Goal: Task Accomplishment & Management: Use online tool/utility

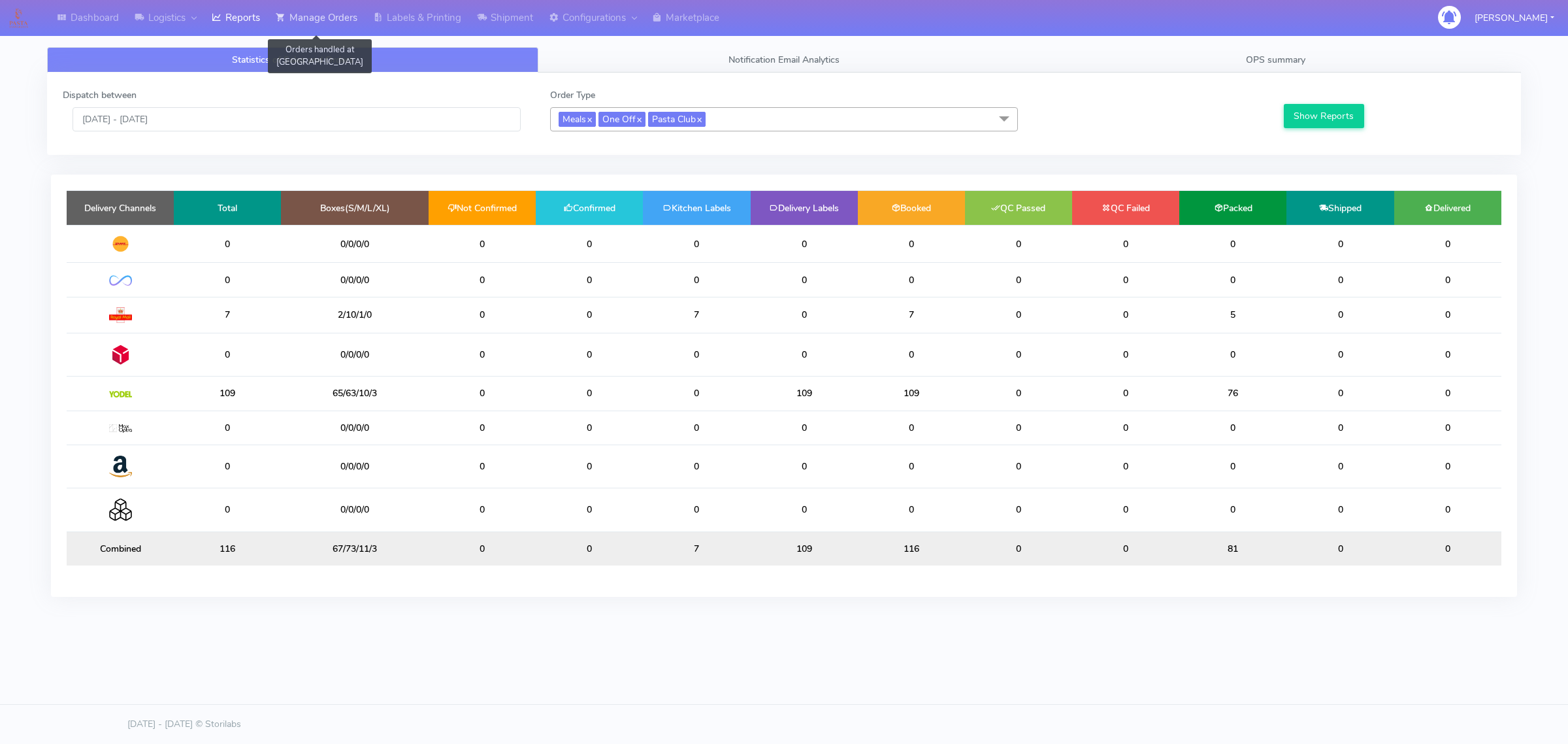
click at [347, 3] on link "Manage Orders" at bounding box center [316, 18] width 97 height 36
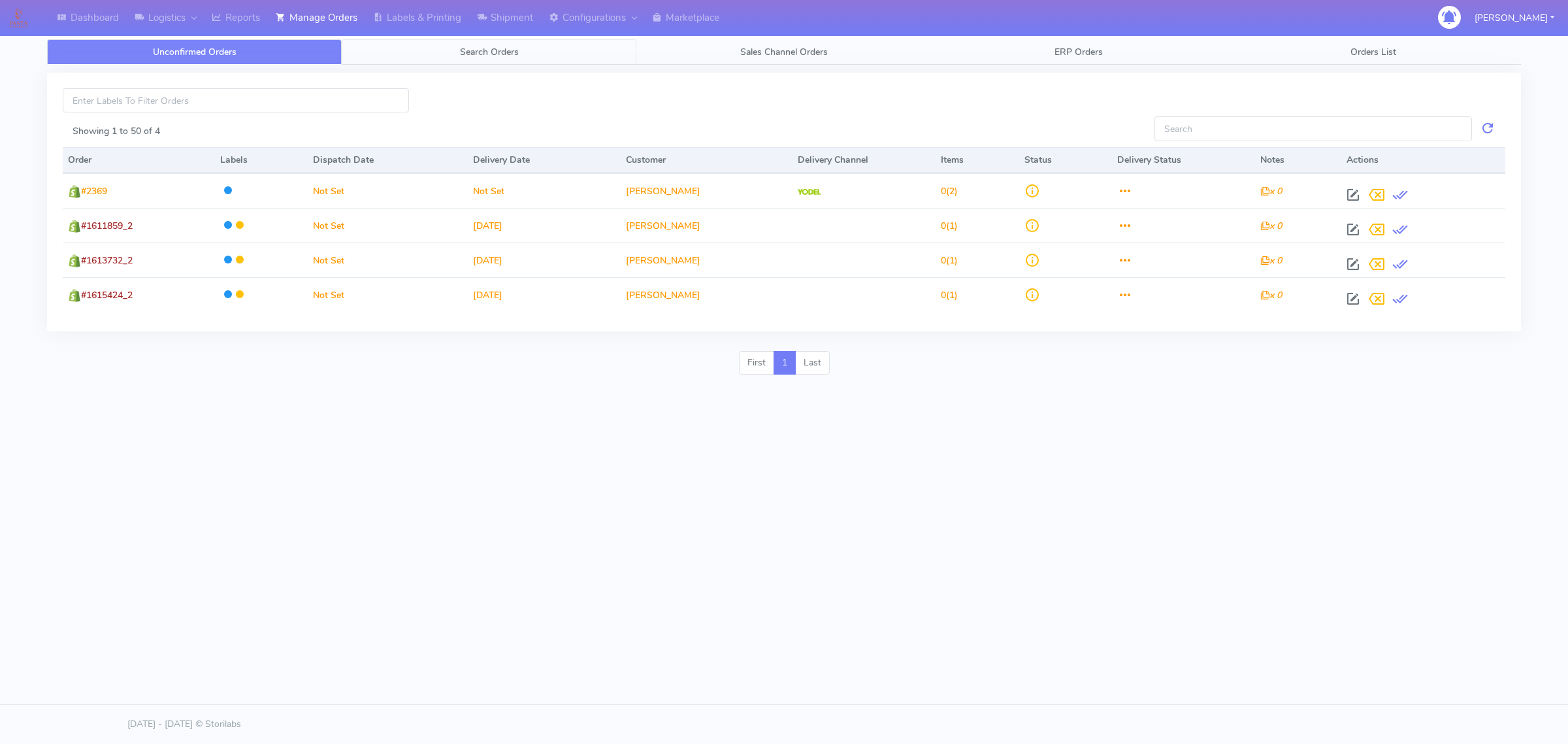
click at [413, 49] on link "Search Orders" at bounding box center [489, 52] width 295 height 26
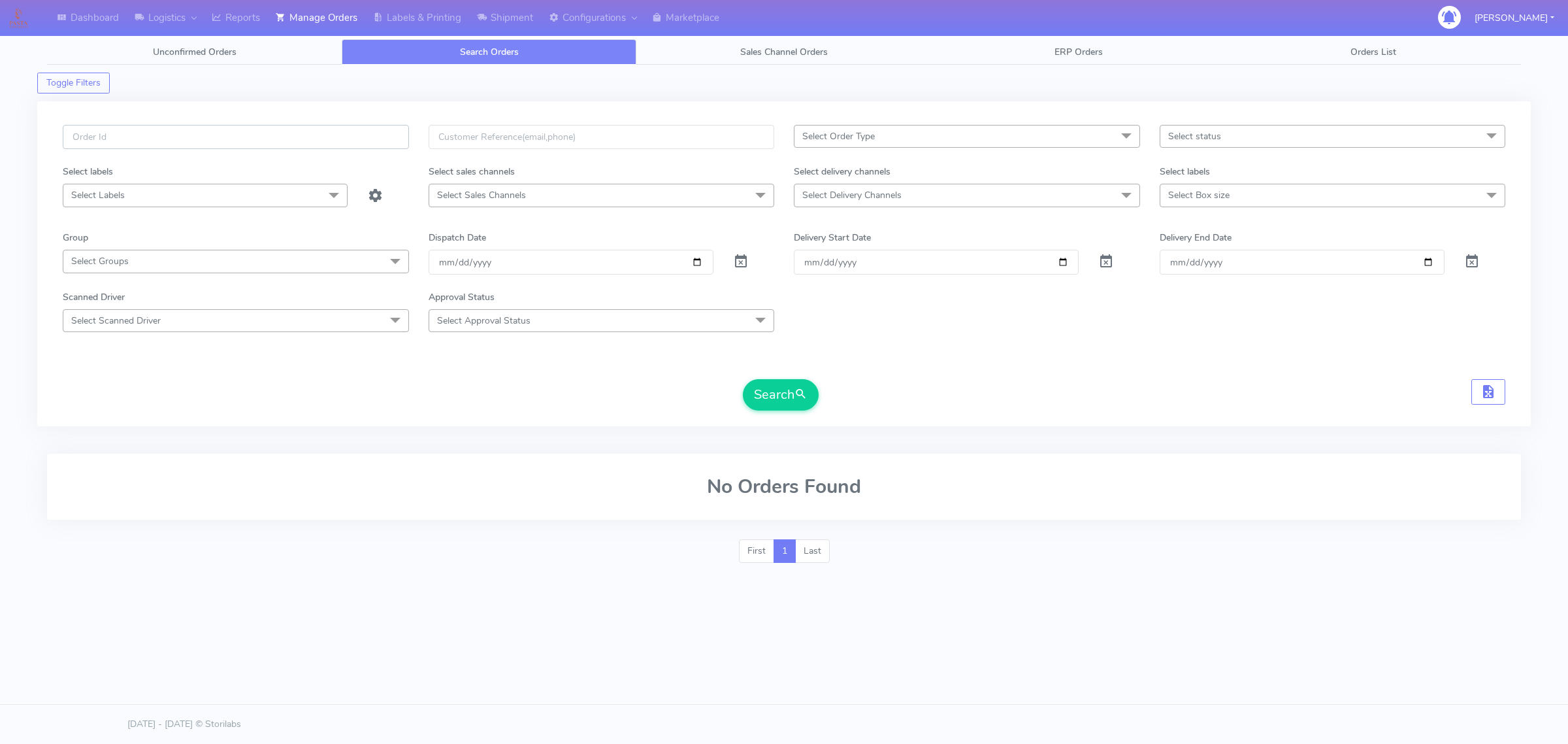
click at [244, 145] on input "text" at bounding box center [236, 137] width 346 height 24
click at [246, 138] on input "text" at bounding box center [236, 137] width 346 height 24
paste input "#1616762"
type input "#1616762"
click at [740, 258] on span at bounding box center [740, 264] width 15 height 12
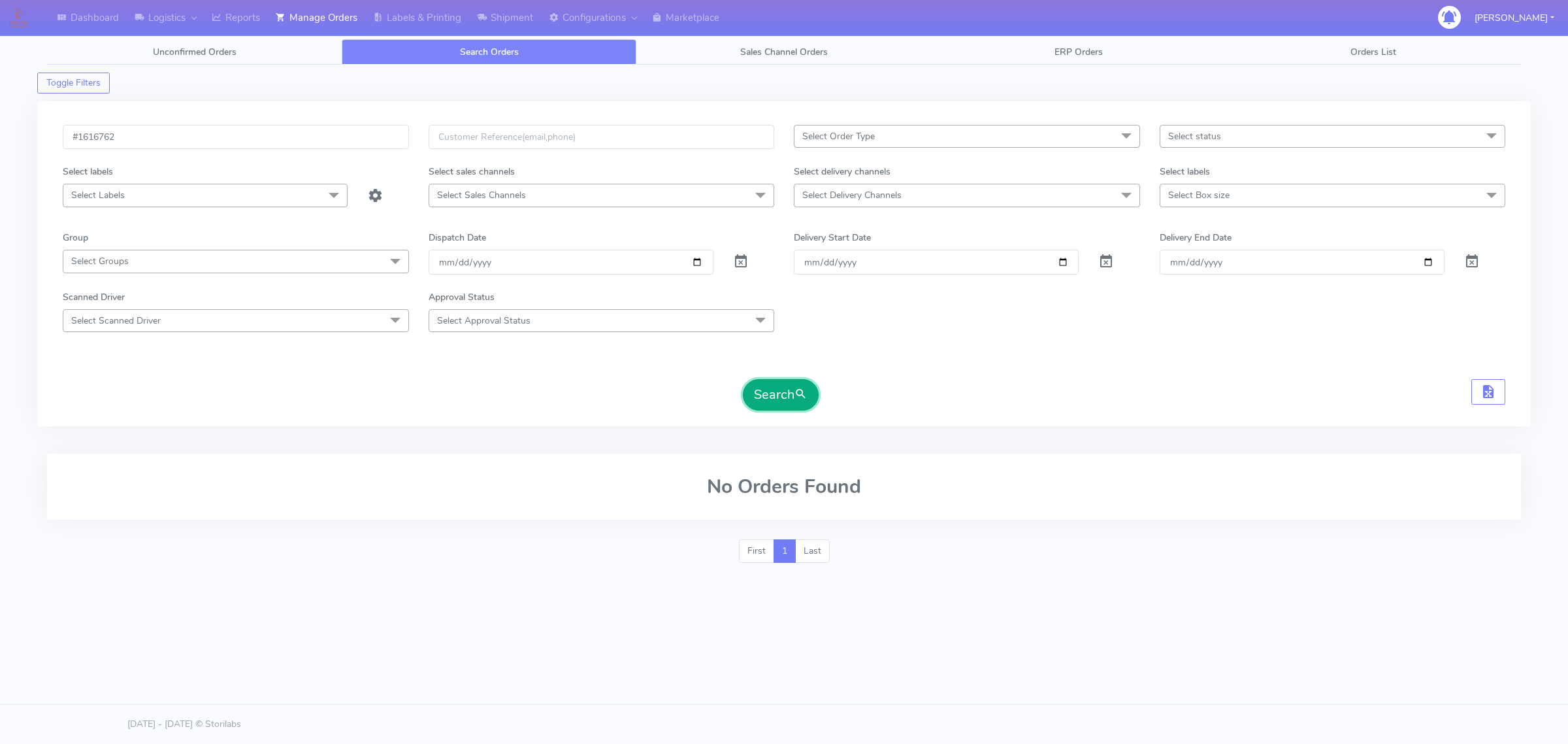
click at [769, 389] on button "Search" at bounding box center [781, 394] width 76 height 32
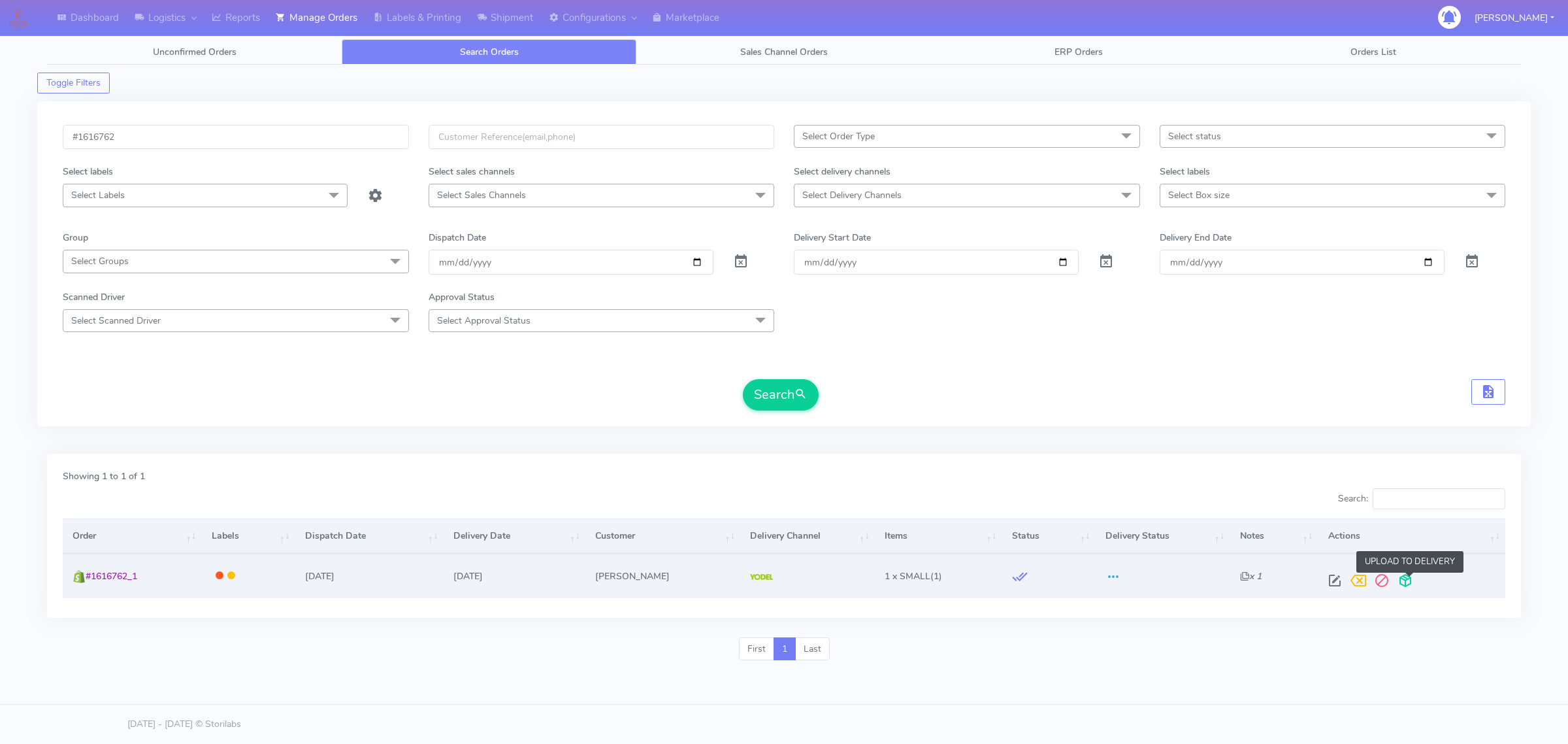
click at [1409, 577] on span at bounding box center [1405, 583] width 23 height 12
click at [386, 138] on input "#1616762" at bounding box center [236, 137] width 346 height 24
click at [168, 138] on input "#1616762" at bounding box center [236, 137] width 346 height 24
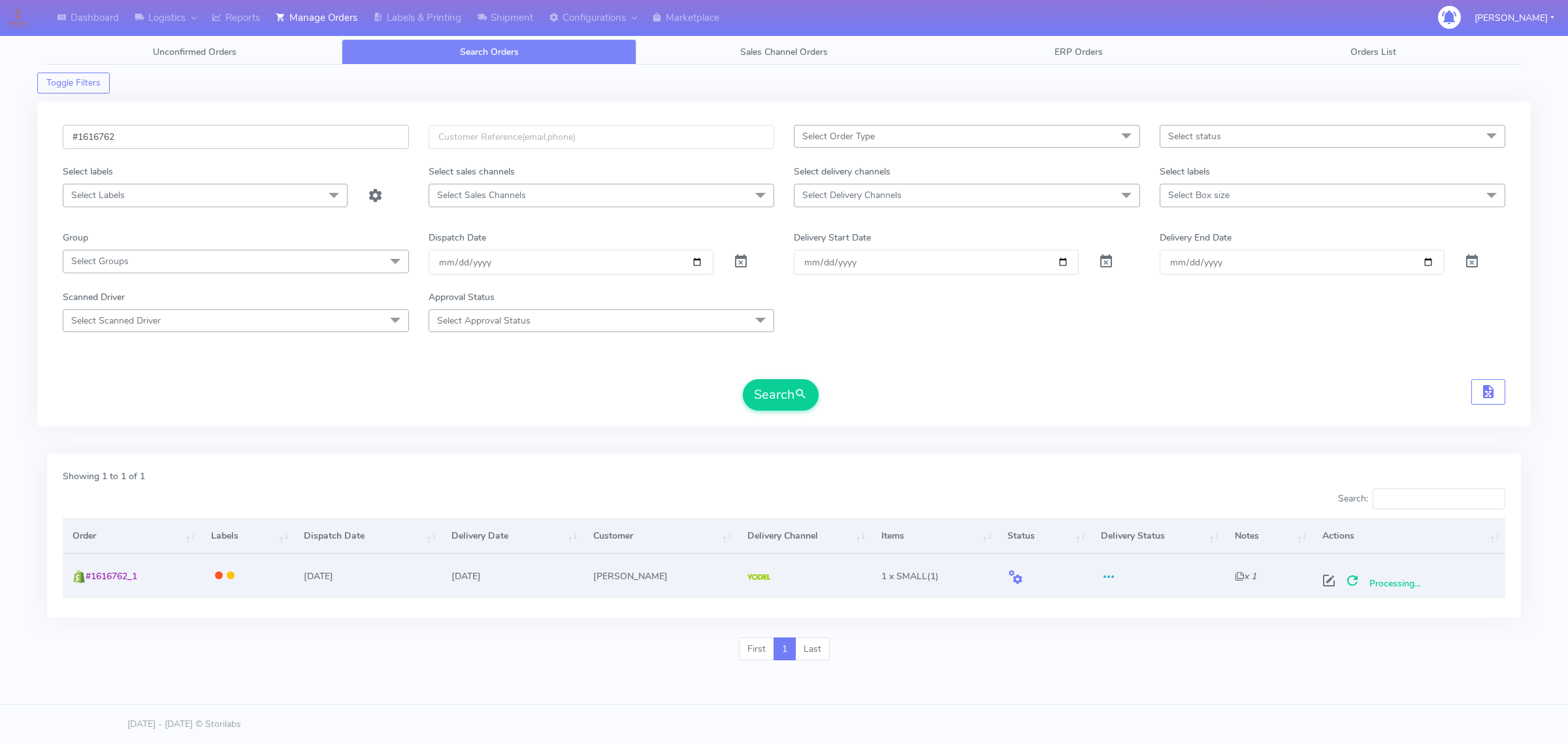
click at [168, 138] on input "#1616762" at bounding box center [236, 137] width 346 height 24
paste input "3"
type input "#1616763"
click at [743, 379] on button "Search" at bounding box center [781, 394] width 76 height 32
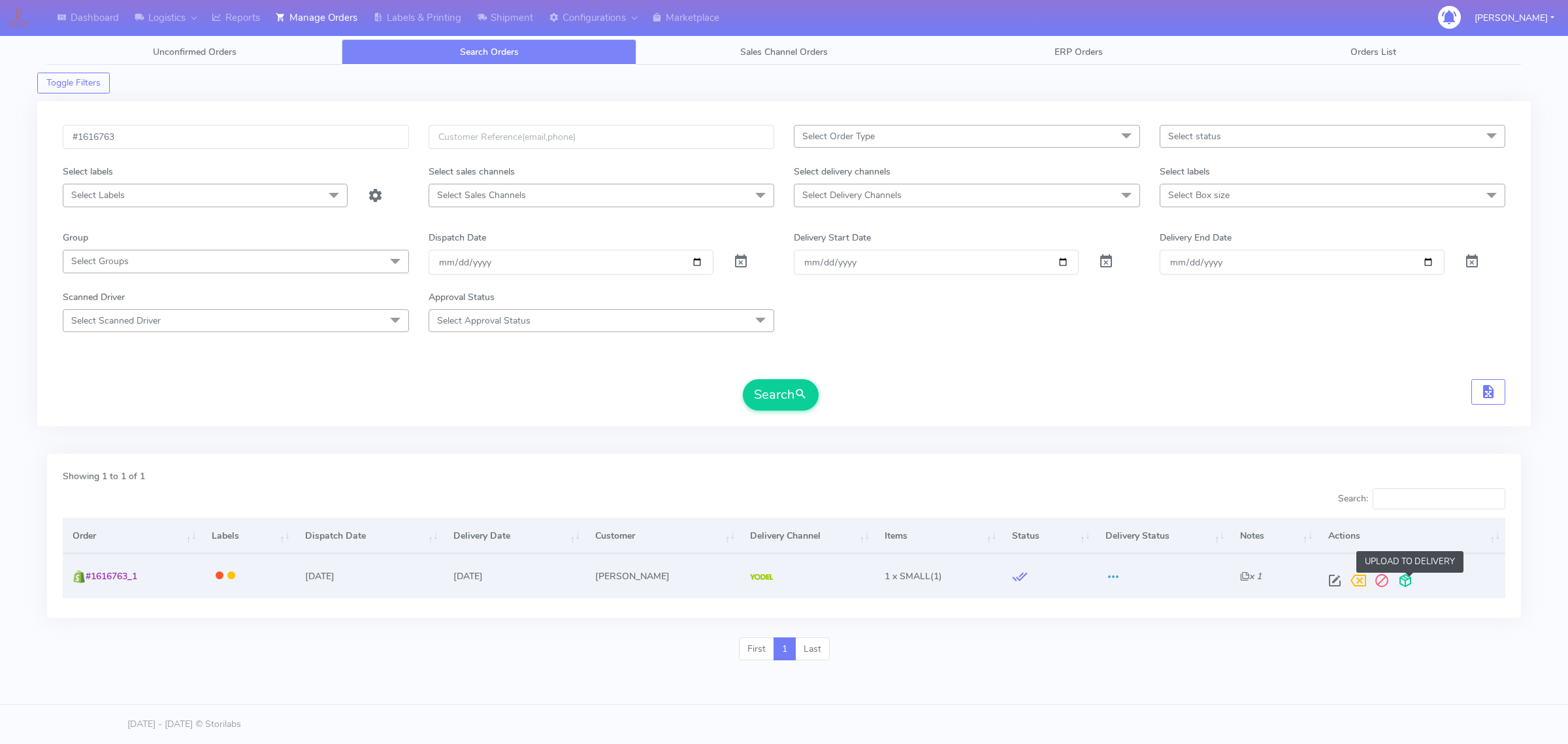
click at [1412, 577] on span at bounding box center [1405, 583] width 23 height 12
drag, startPoint x: 142, startPoint y: 574, endPoint x: 87, endPoint y: 576, distance: 55.0
click at [87, 576] on td "#1616763_1" at bounding box center [132, 576] width 138 height 44
copy span "#1616763_1"
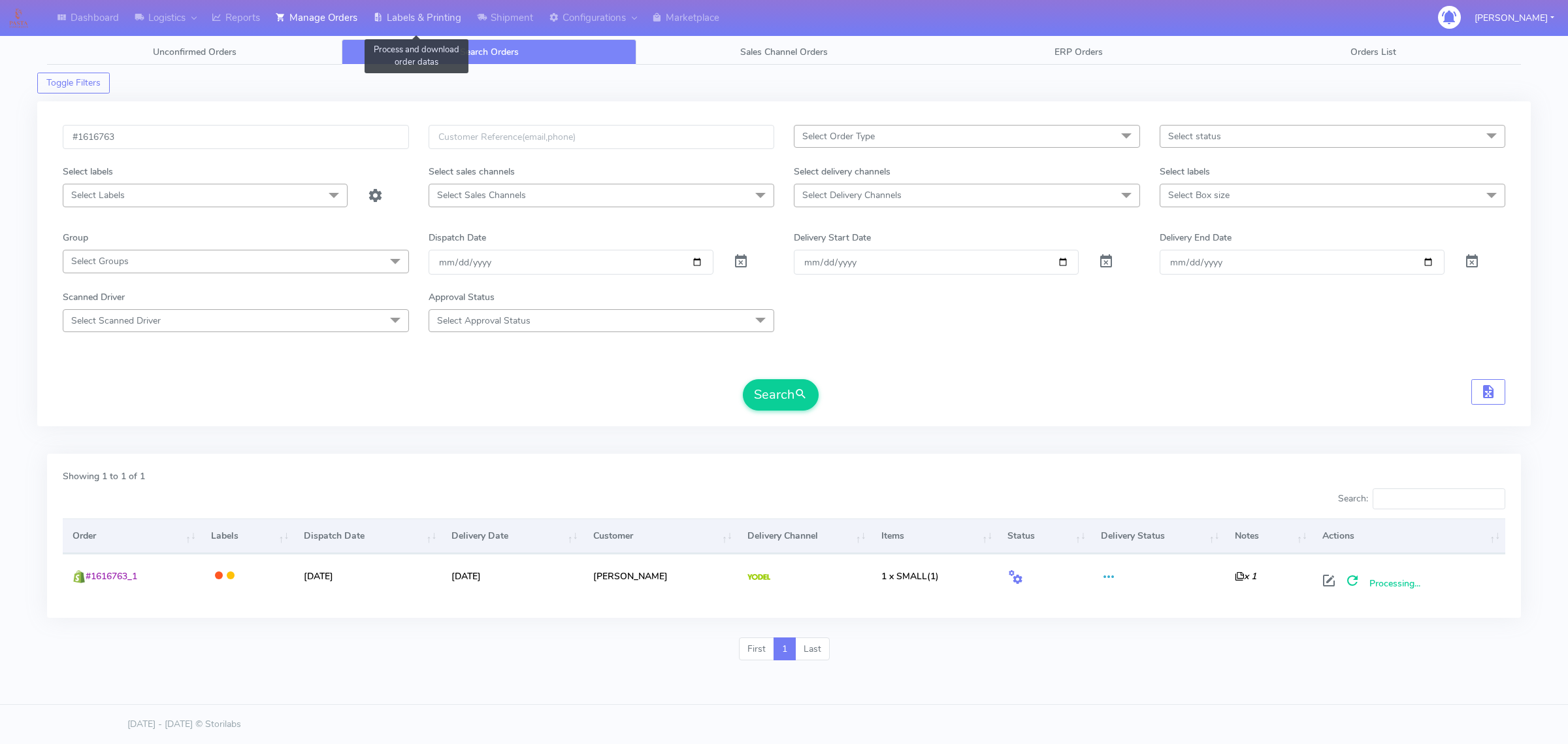
click at [413, 18] on link "Labels & Printing" at bounding box center [417, 18] width 104 height 36
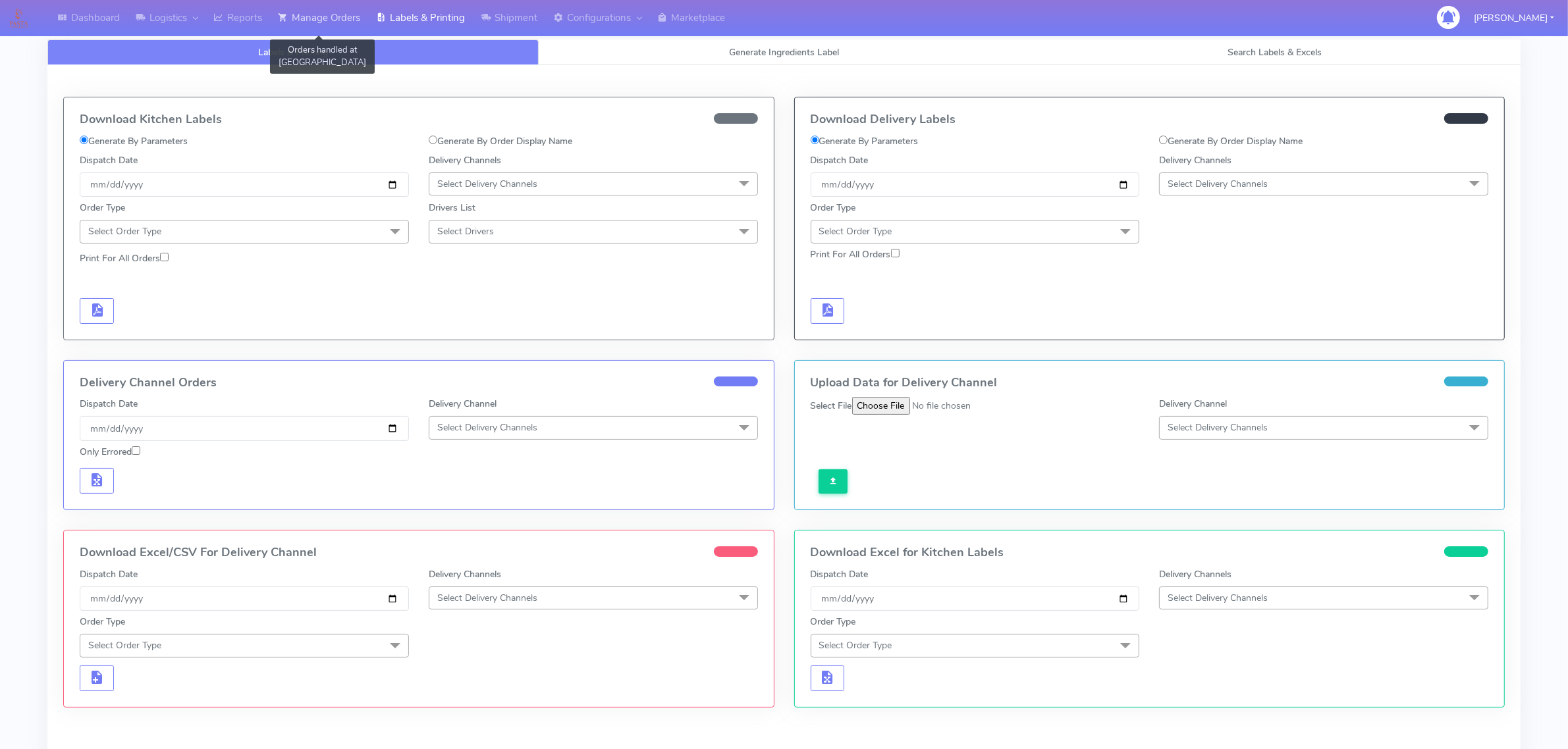
click at [317, 24] on link "Manage Orders" at bounding box center [319, 18] width 98 height 36
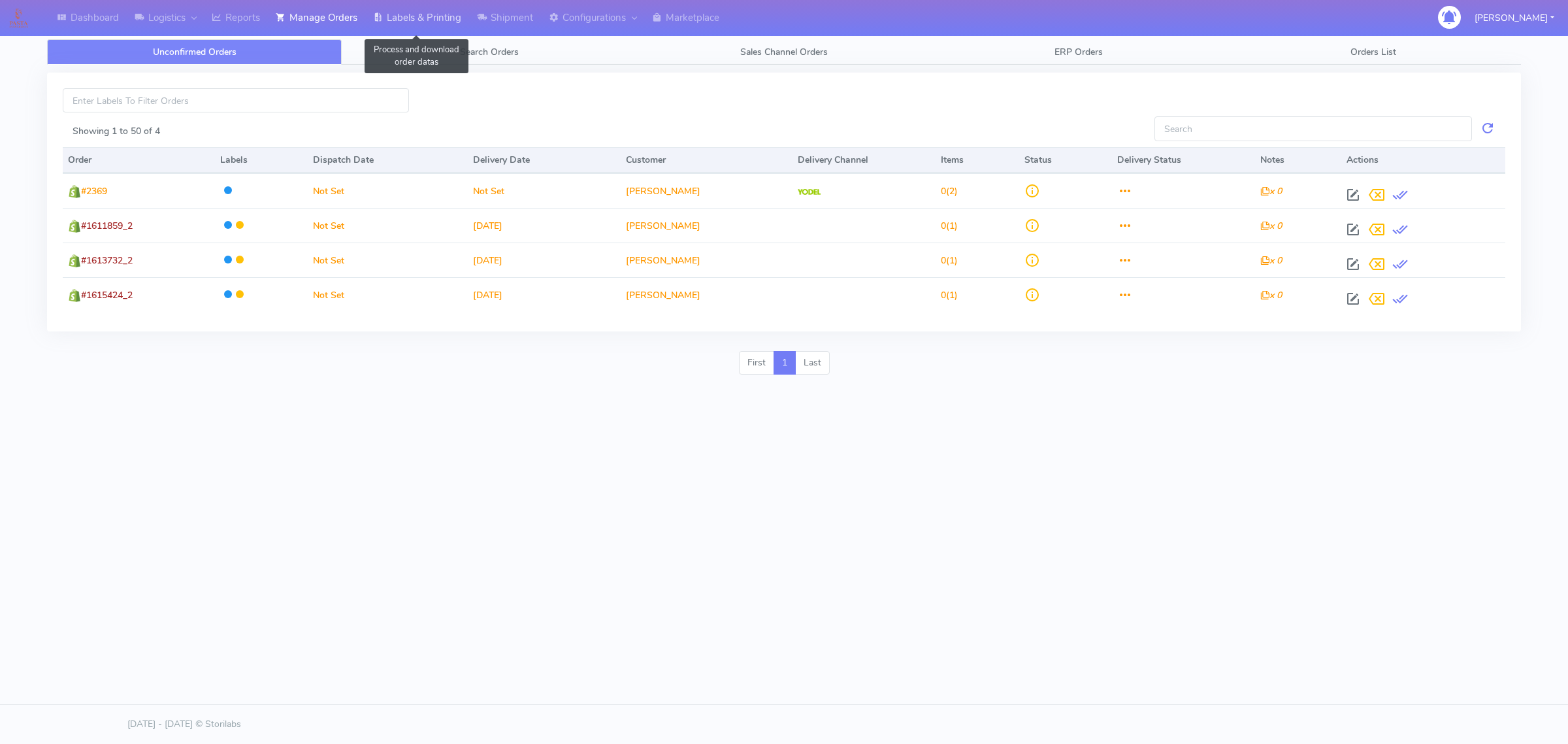
click at [426, 21] on link "Labels & Printing" at bounding box center [417, 18] width 104 height 36
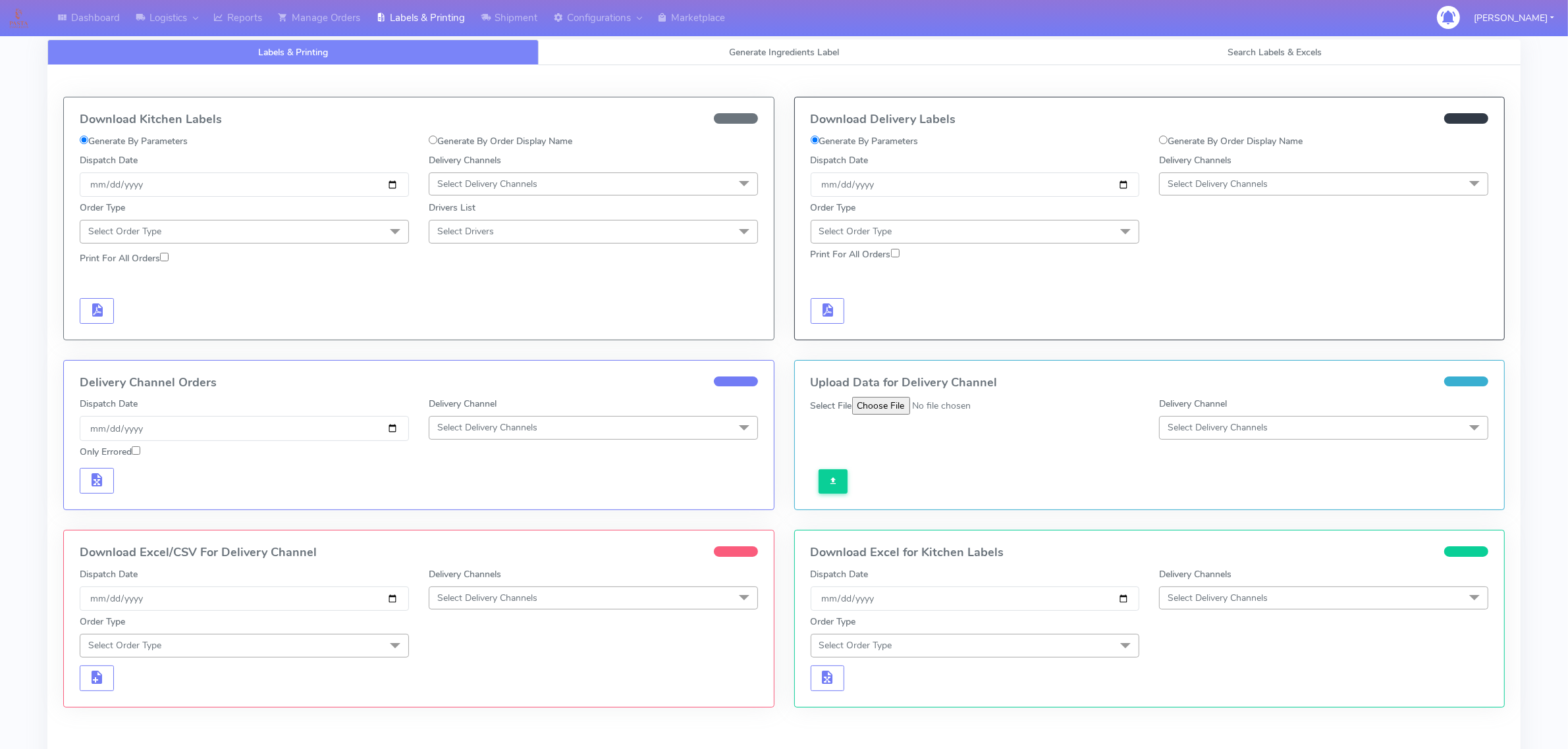
click at [1180, 139] on label "Generate By Order Display Name" at bounding box center [1231, 141] width 144 height 14
click at [1168, 139] on input "Generate By Order Display Name" at bounding box center [1164, 139] width 9 height 9
radio input "true"
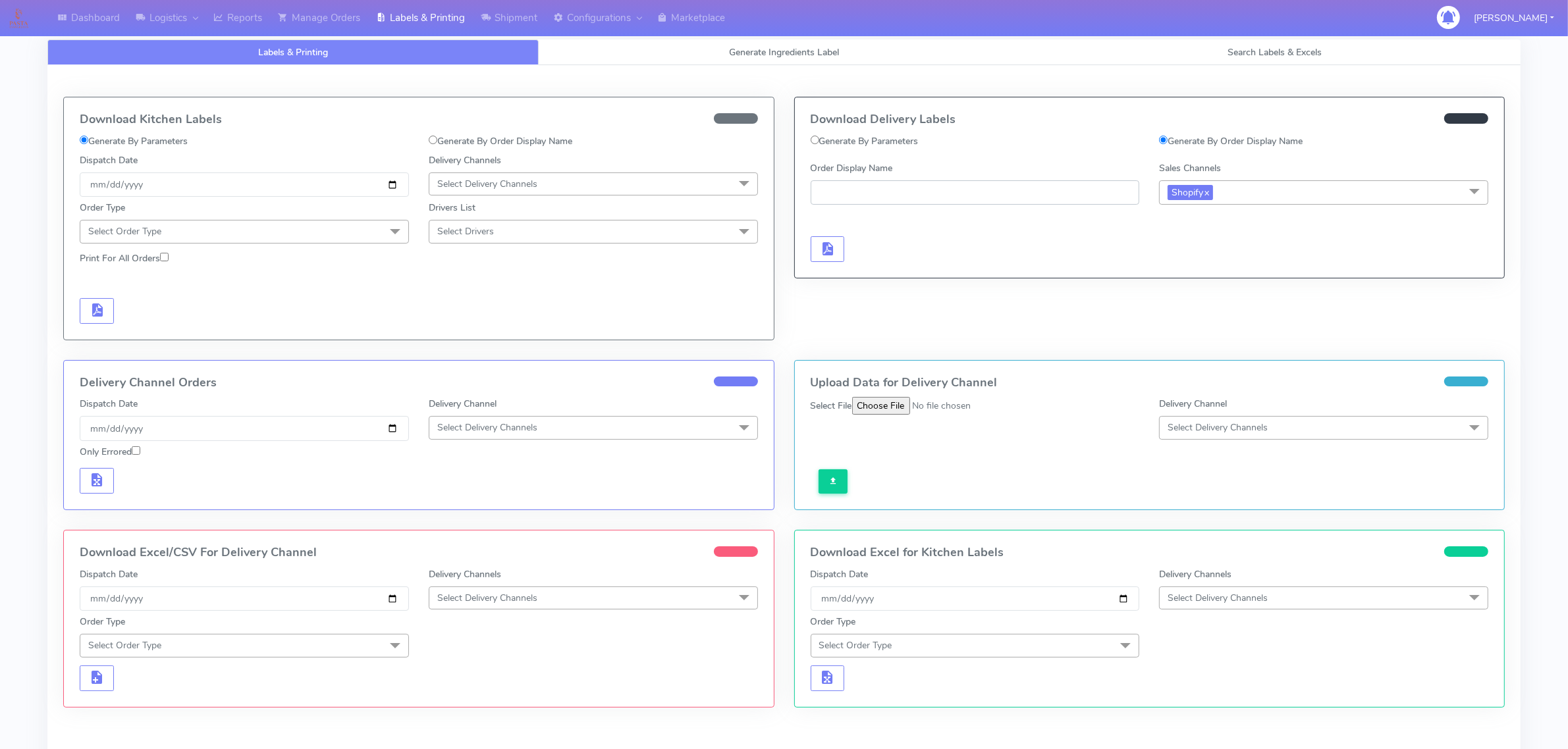
click at [990, 199] on input "Order Display Name" at bounding box center [975, 192] width 329 height 24
paste input "#1616763_1"
click at [824, 253] on span "button" at bounding box center [827, 251] width 15 height 12
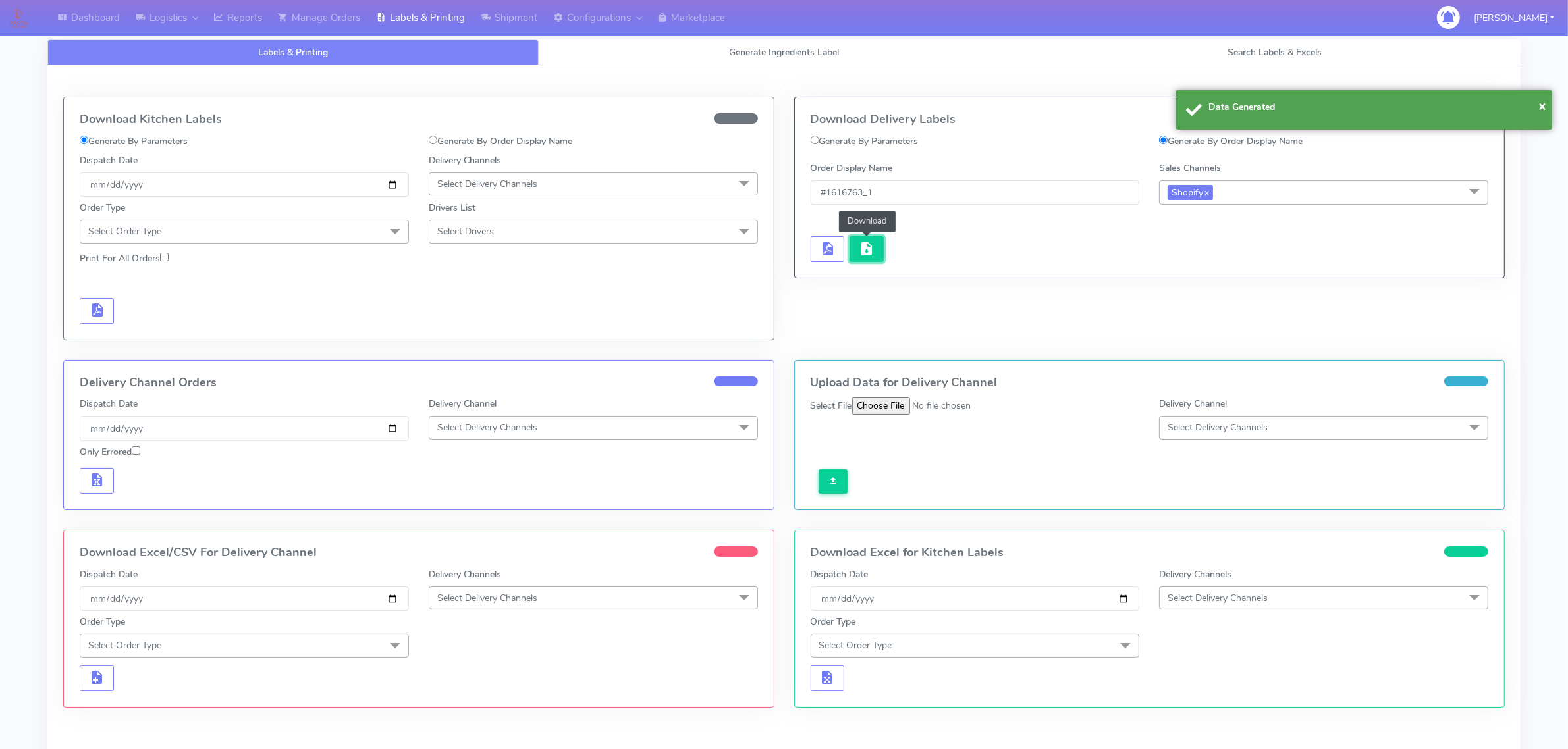
click at [881, 262] on button "button" at bounding box center [867, 249] width 34 height 26
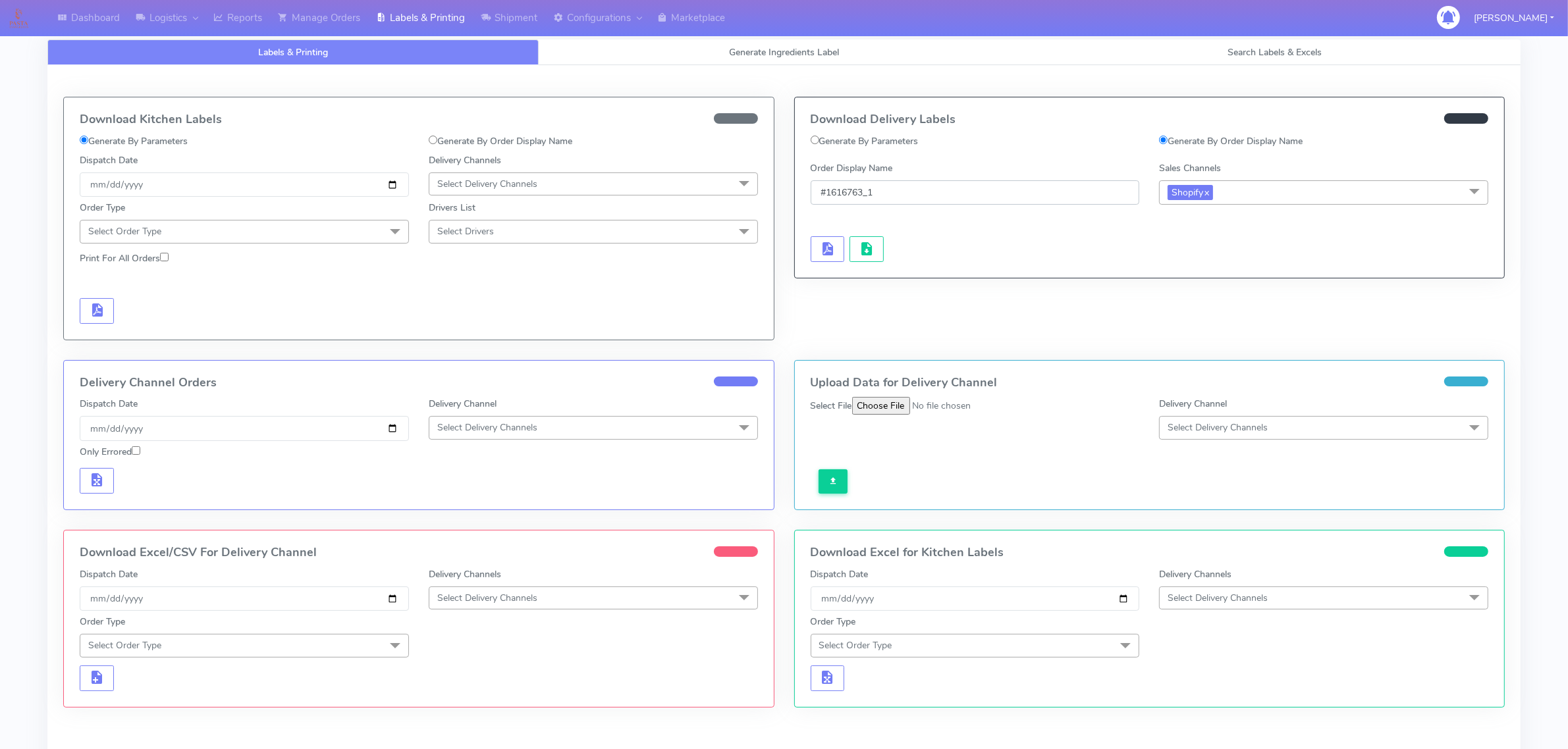
click at [846, 181] on input "#1616763_1" at bounding box center [975, 192] width 329 height 24
paste input "2"
type input "#1616762_1"
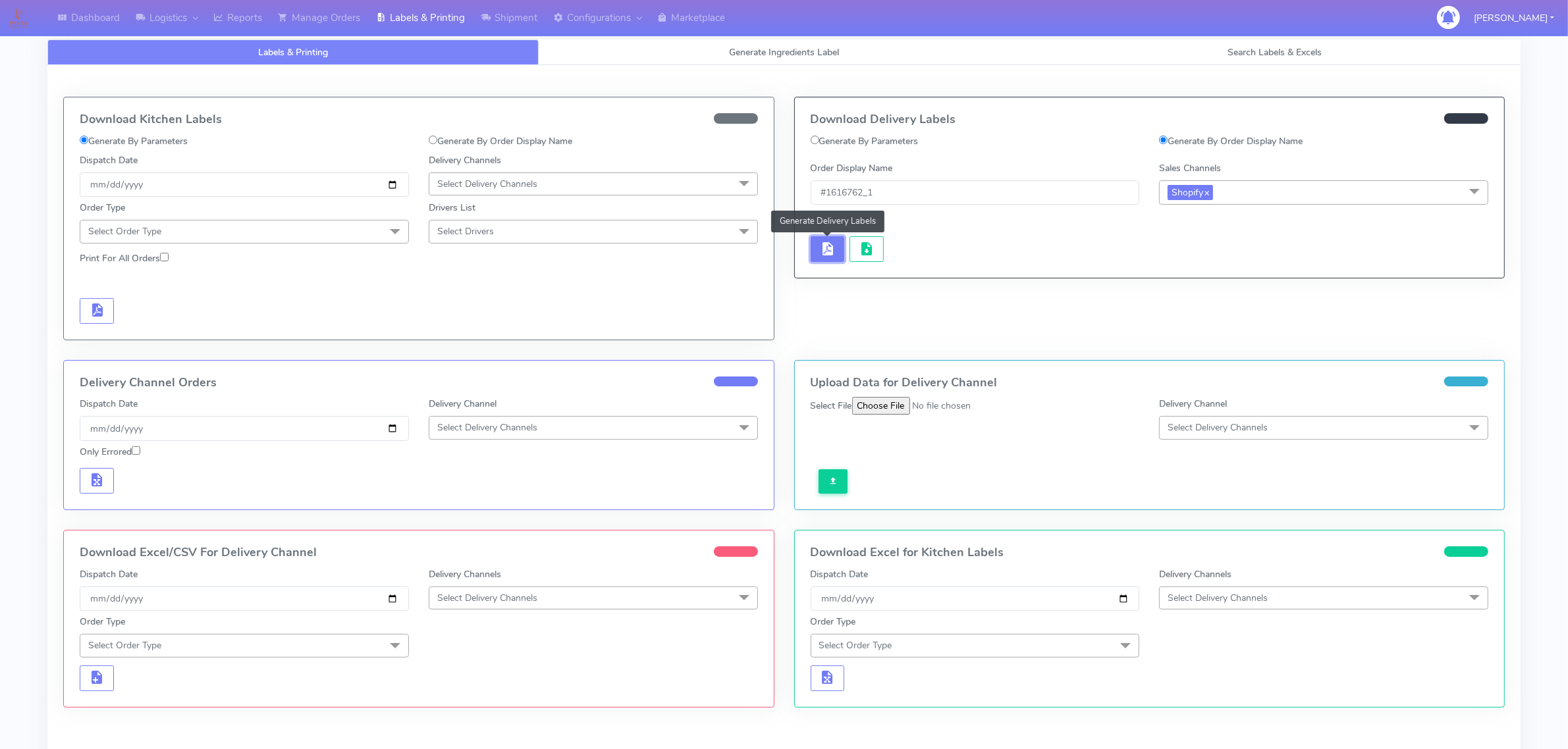
click at [821, 254] on span "button" at bounding box center [827, 251] width 15 height 12
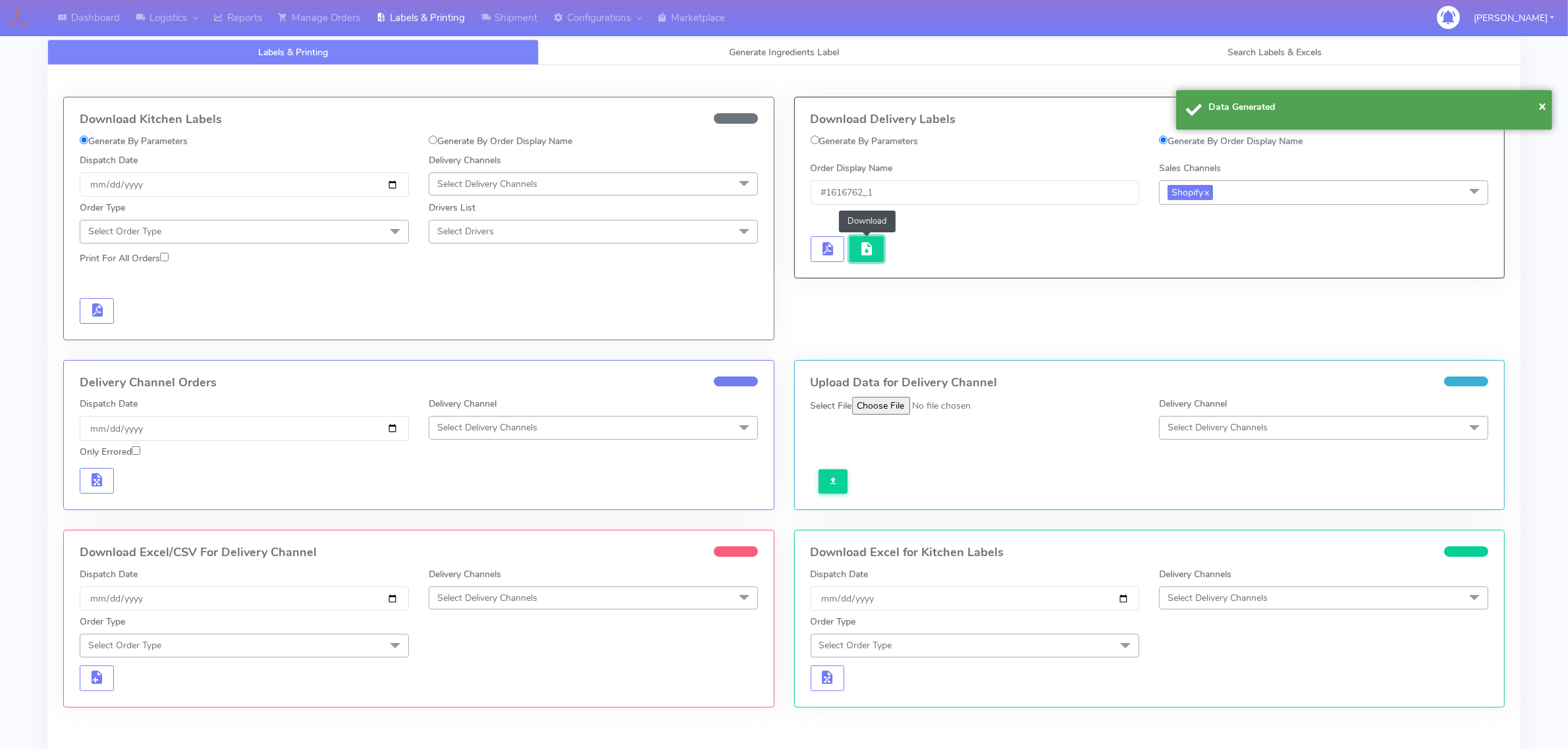
click at [857, 250] on button "button" at bounding box center [867, 249] width 34 height 26
